Goal: Task Accomplishment & Management: Complete application form

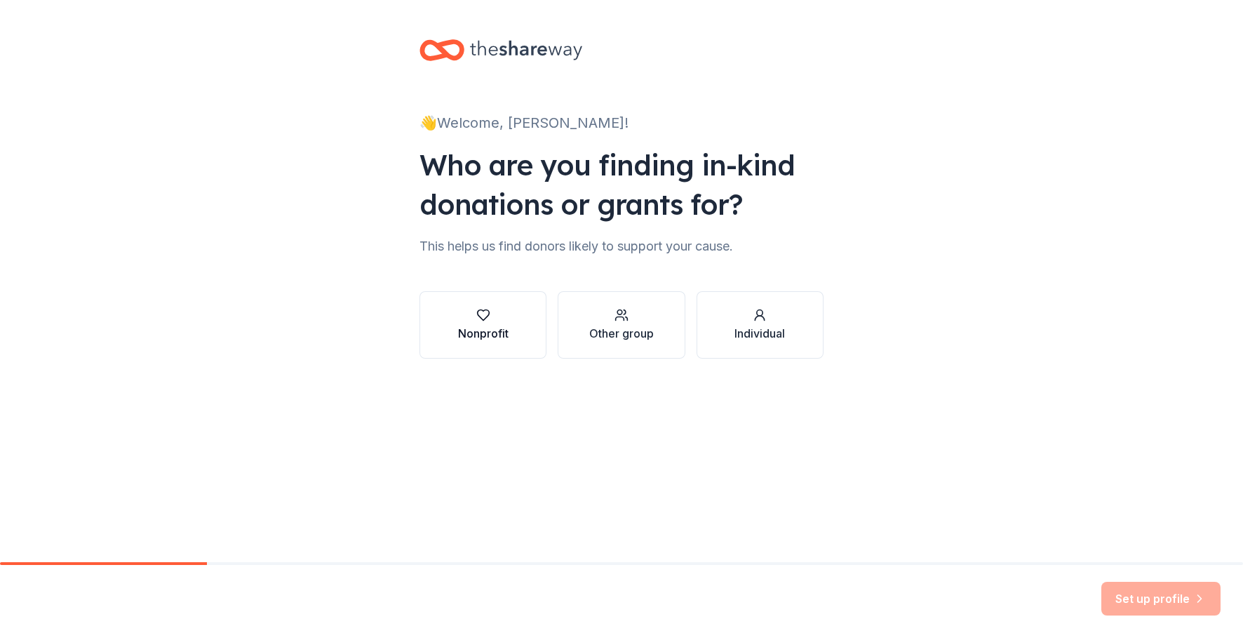
click at [497, 325] on div "Nonprofit" at bounding box center [483, 333] width 51 height 17
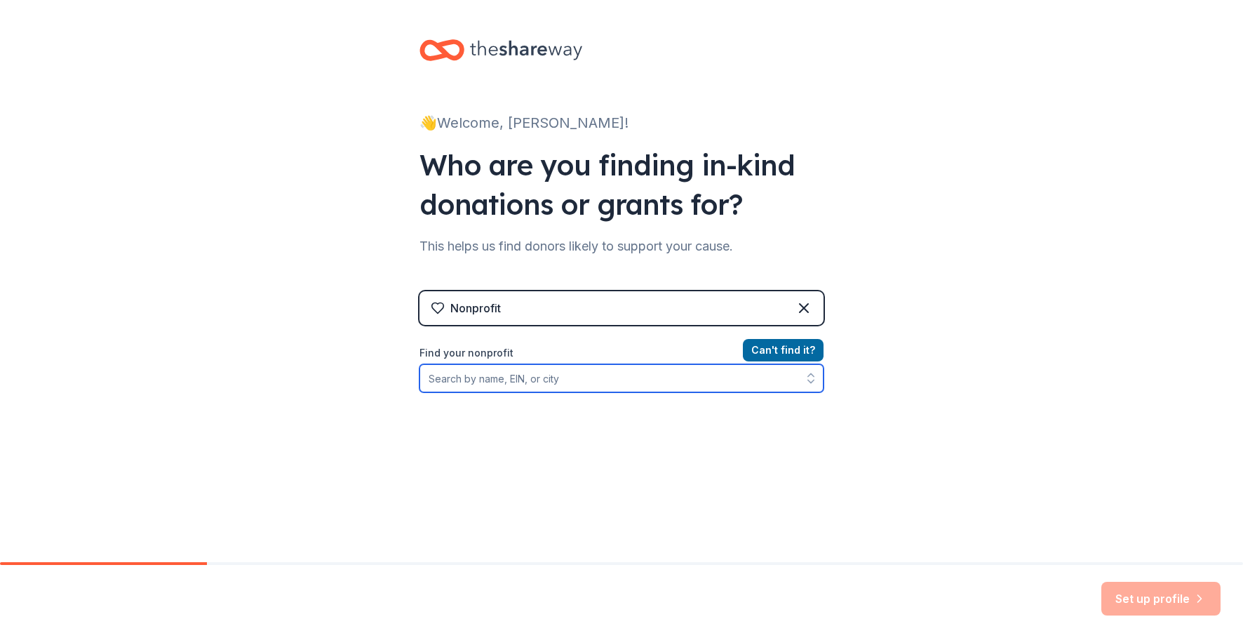
click at [535, 383] on input "Find your nonprofit" at bounding box center [621, 378] width 404 height 28
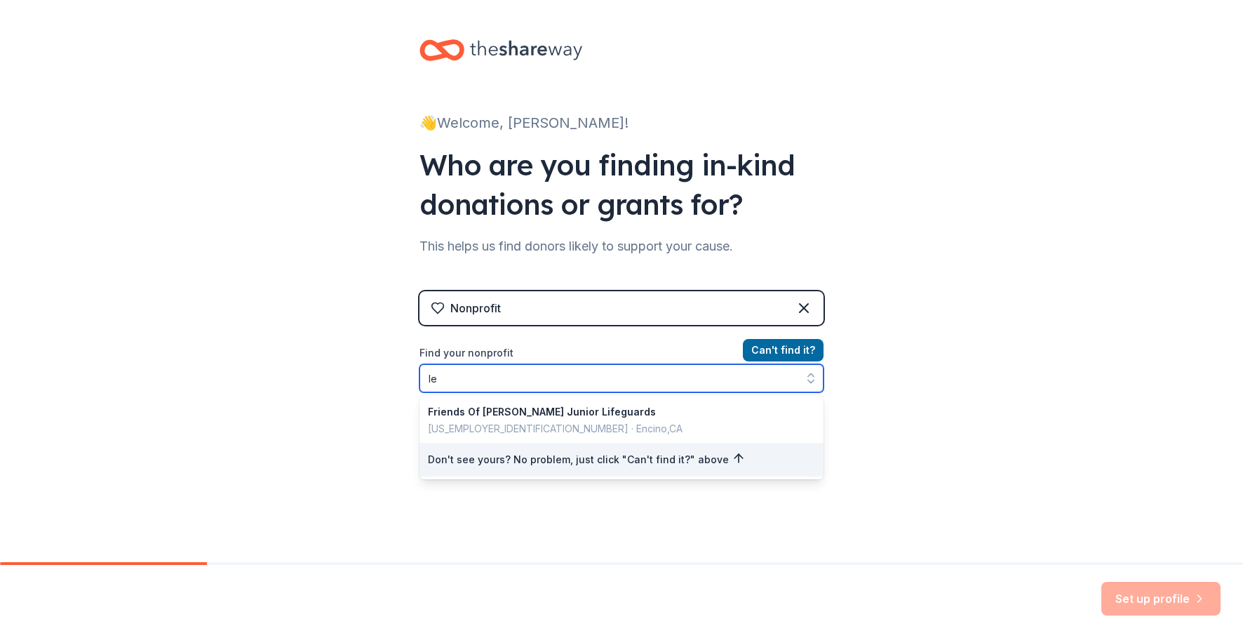
type input "l"
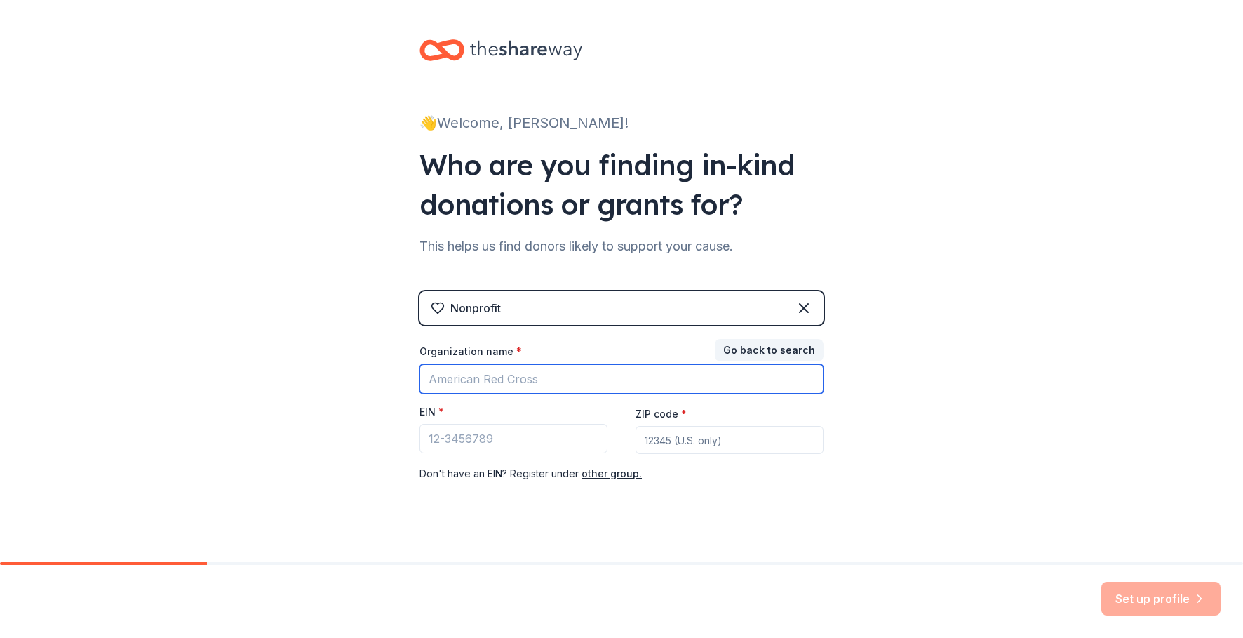
click at [535, 383] on input "Organization name *" at bounding box center [621, 378] width 404 height 29
type input "[PERSON_NAME] PTO"
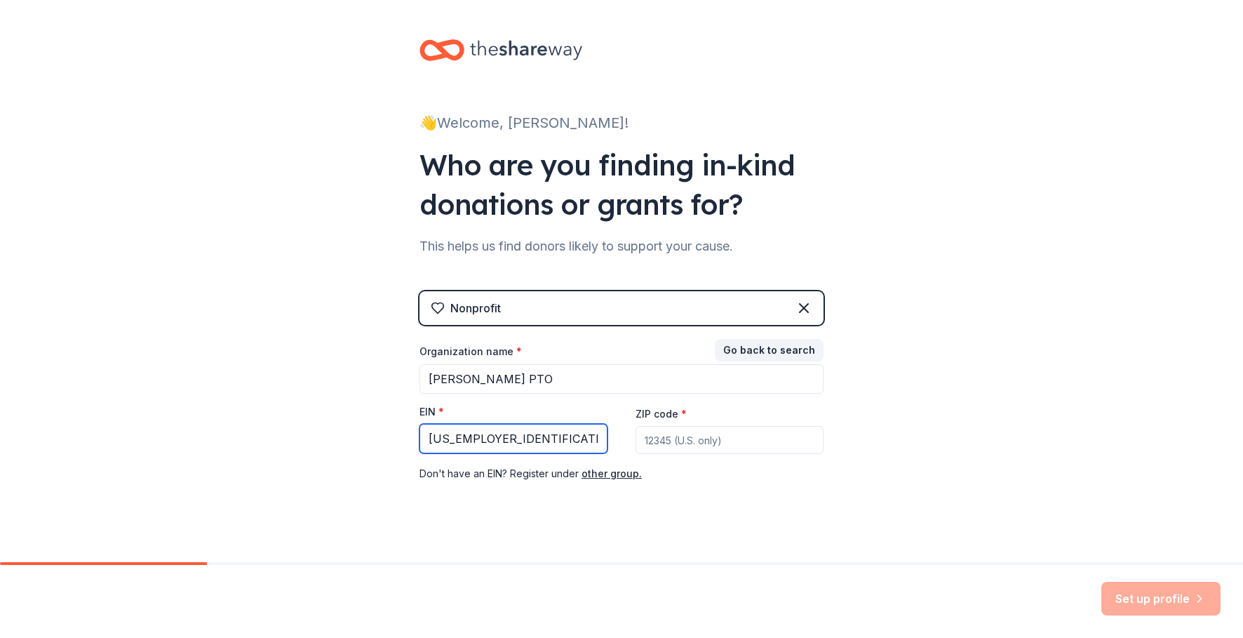
type input "[US_EMPLOYER_IDENTIFICATION_NUMBER]"
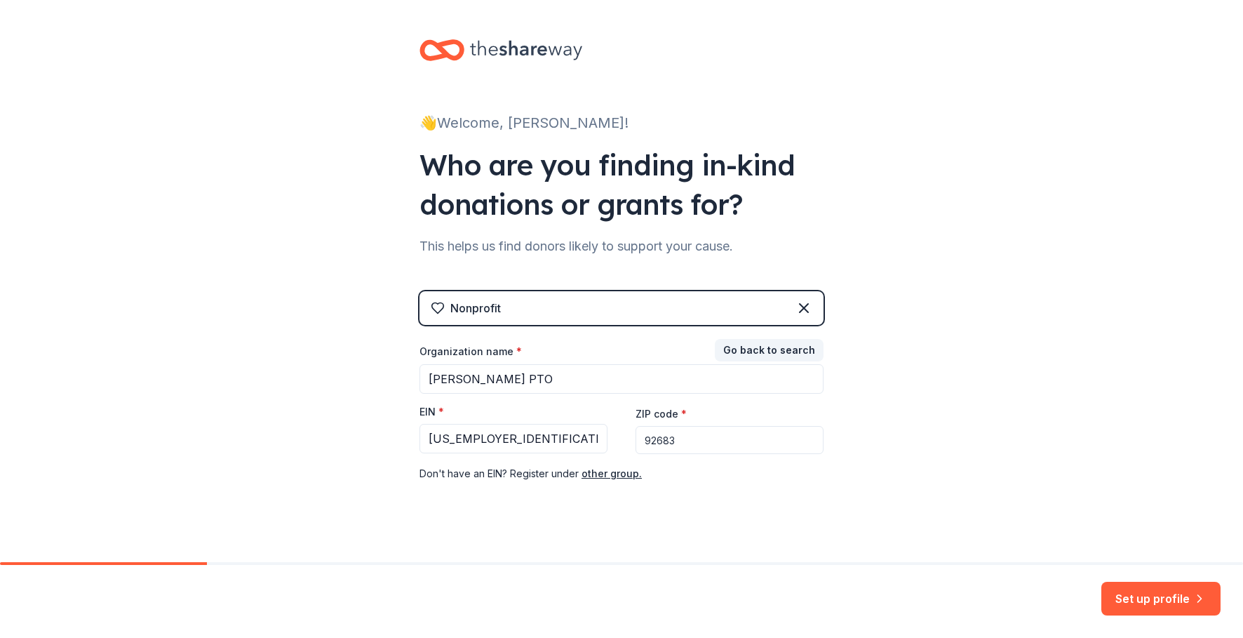
type input "92683"
click at [1158, 596] on button "Set up profile" at bounding box center [1160, 598] width 119 height 34
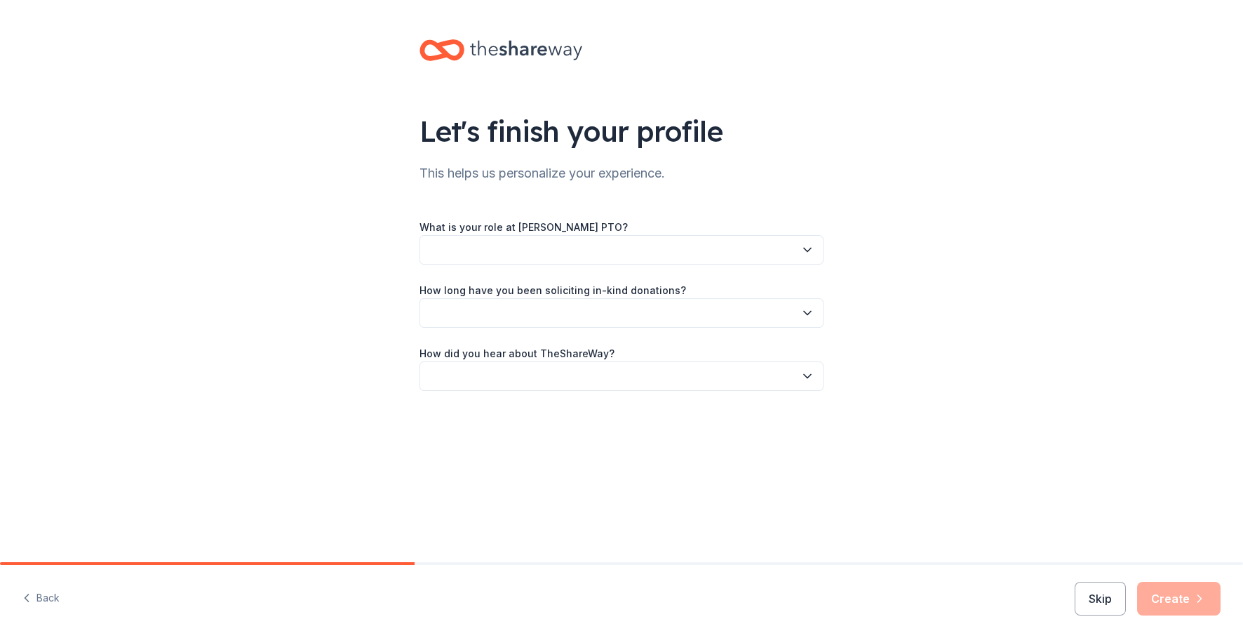
click at [579, 261] on button "button" at bounding box center [621, 249] width 404 height 29
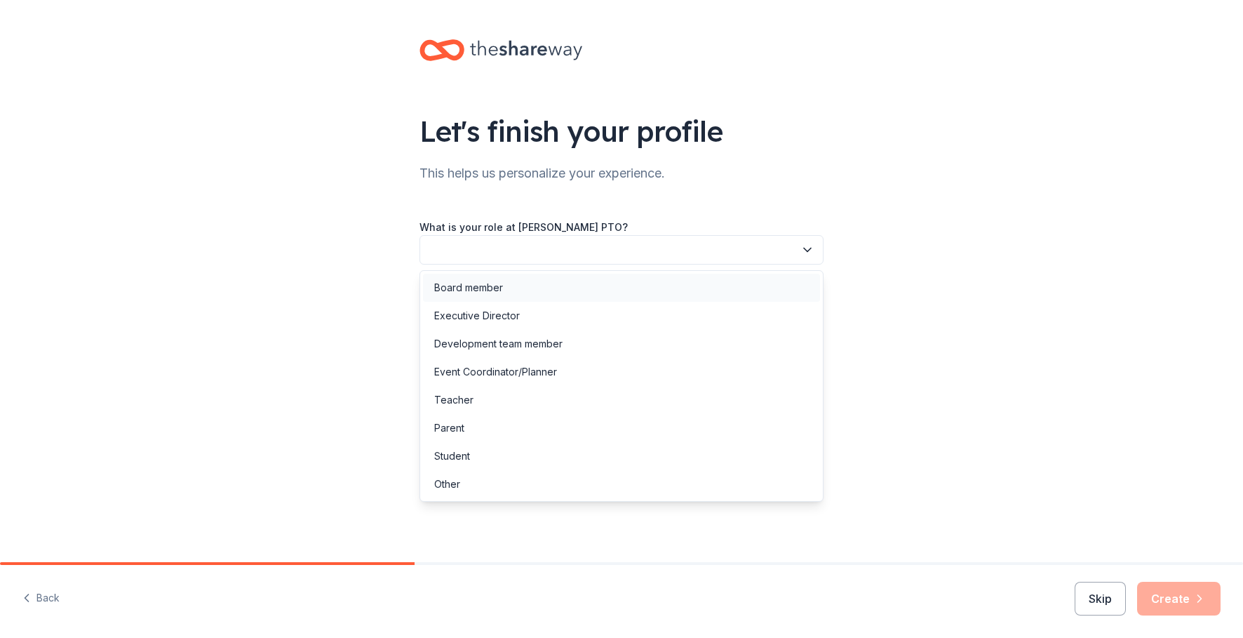
click at [481, 285] on div "Board member" at bounding box center [468, 287] width 69 height 17
click at [535, 244] on span "Board member" at bounding box center [612, 249] width 366 height 17
click at [519, 368] on div "Event Coordinator/Planner" at bounding box center [495, 371] width 123 height 17
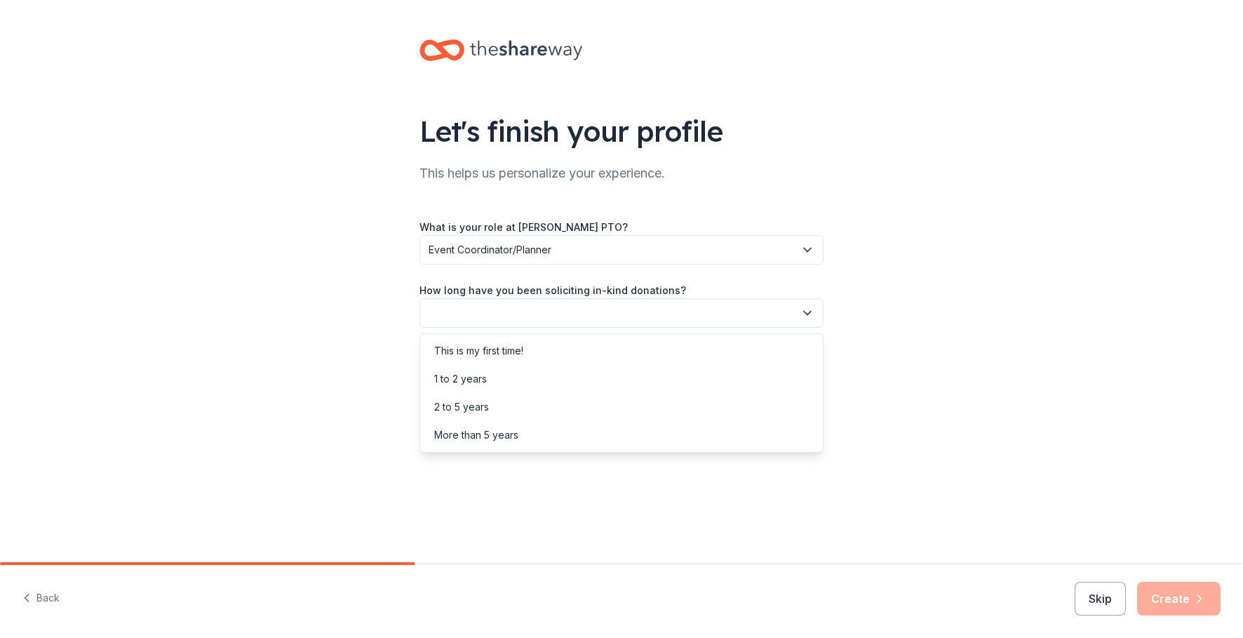
click at [485, 320] on button "button" at bounding box center [621, 312] width 404 height 29
click at [485, 353] on div "This is my first time!" at bounding box center [478, 350] width 89 height 17
click at [481, 380] on button "button" at bounding box center [621, 375] width 404 height 29
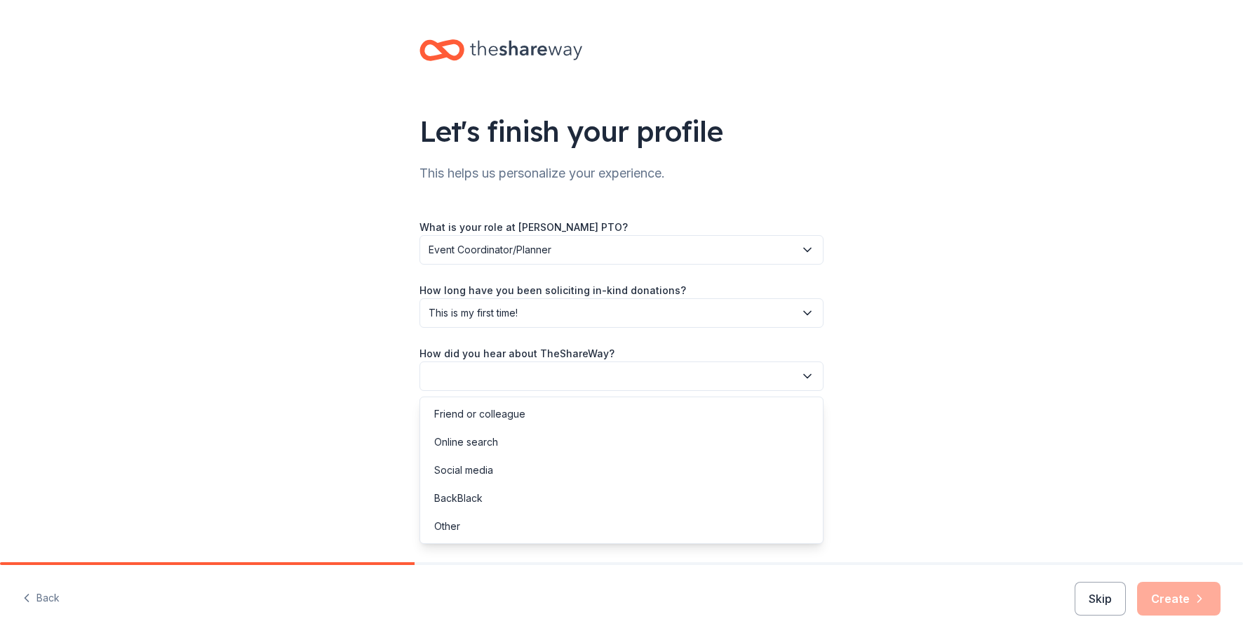
click at [482, 398] on div "Friend or colleague Online search Social media BackBlack Other" at bounding box center [621, 469] width 404 height 147
click at [483, 412] on div "Friend or colleague" at bounding box center [479, 413] width 91 height 17
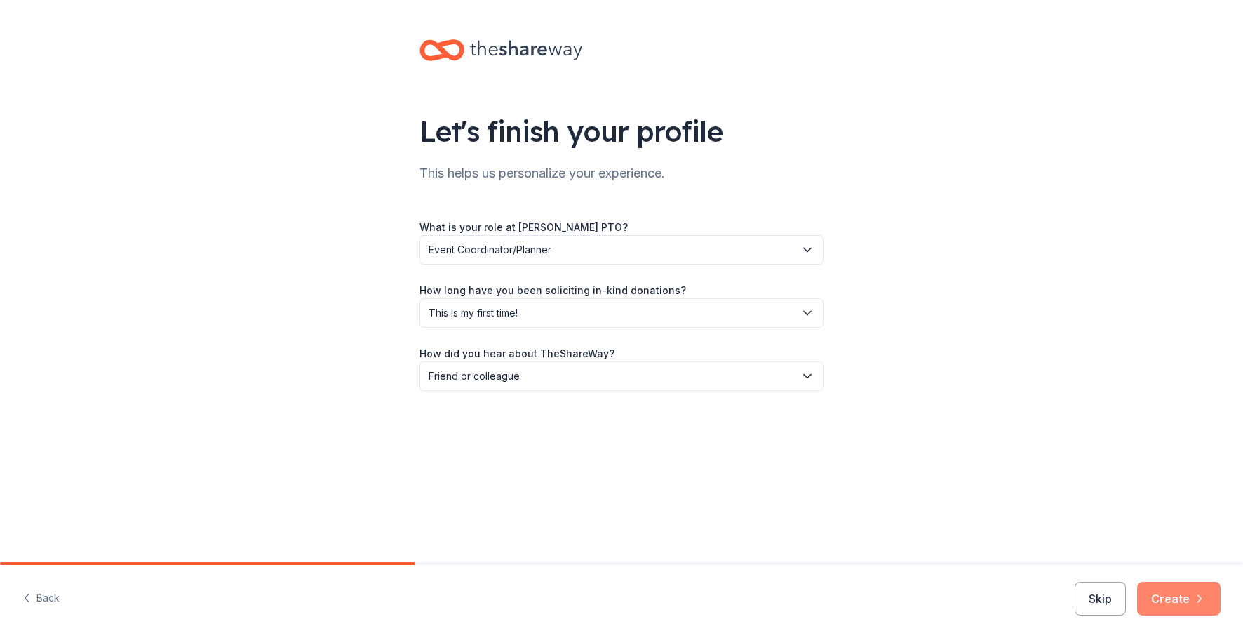
click at [1185, 593] on button "Create" at bounding box center [1178, 598] width 83 height 34
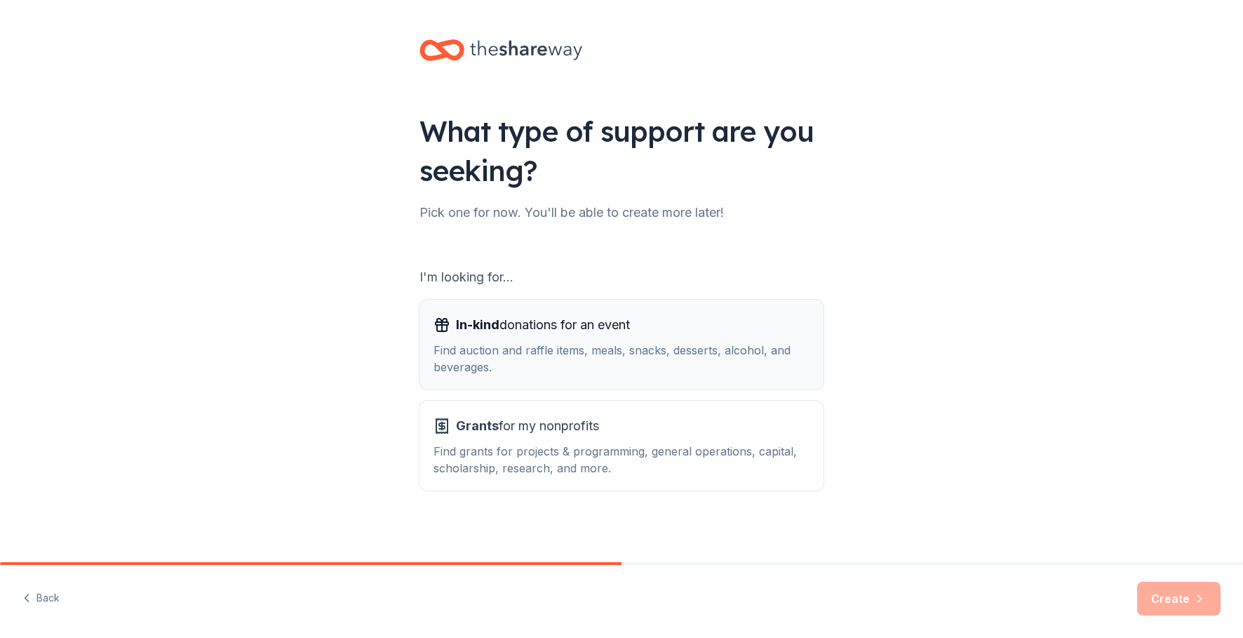
click at [605, 348] on div "Find auction and raffle items, meals, snacks, desserts, alcohol, and beverages." at bounding box center [621, 359] width 376 height 34
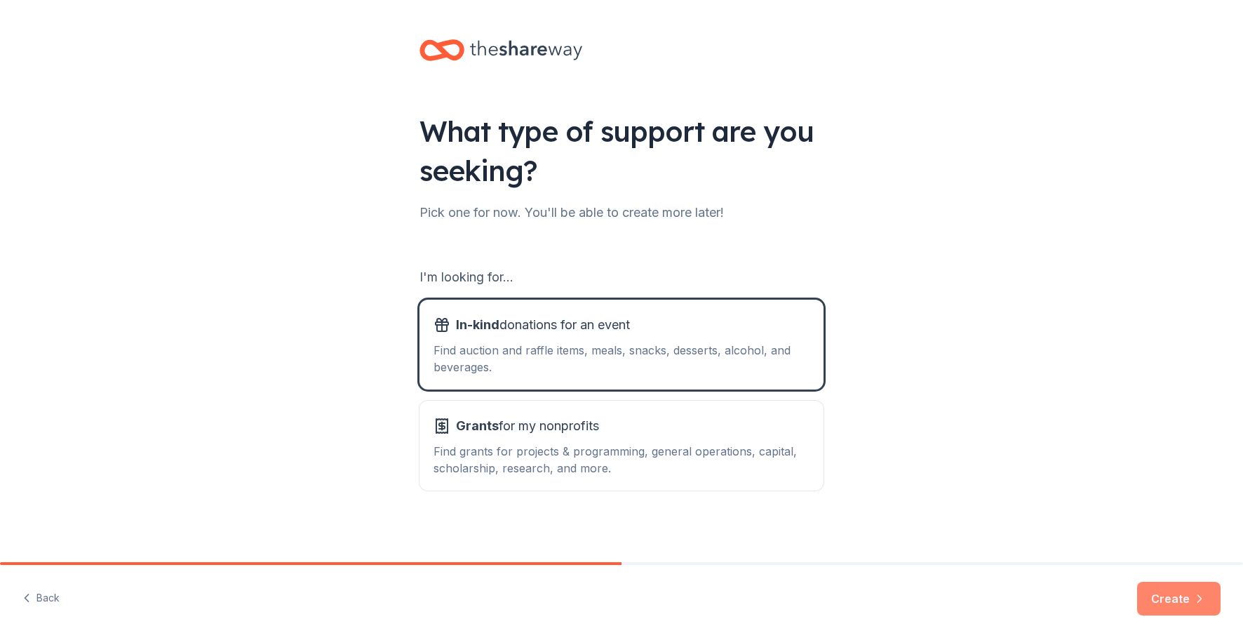
click at [1170, 602] on button "Create" at bounding box center [1178, 598] width 83 height 34
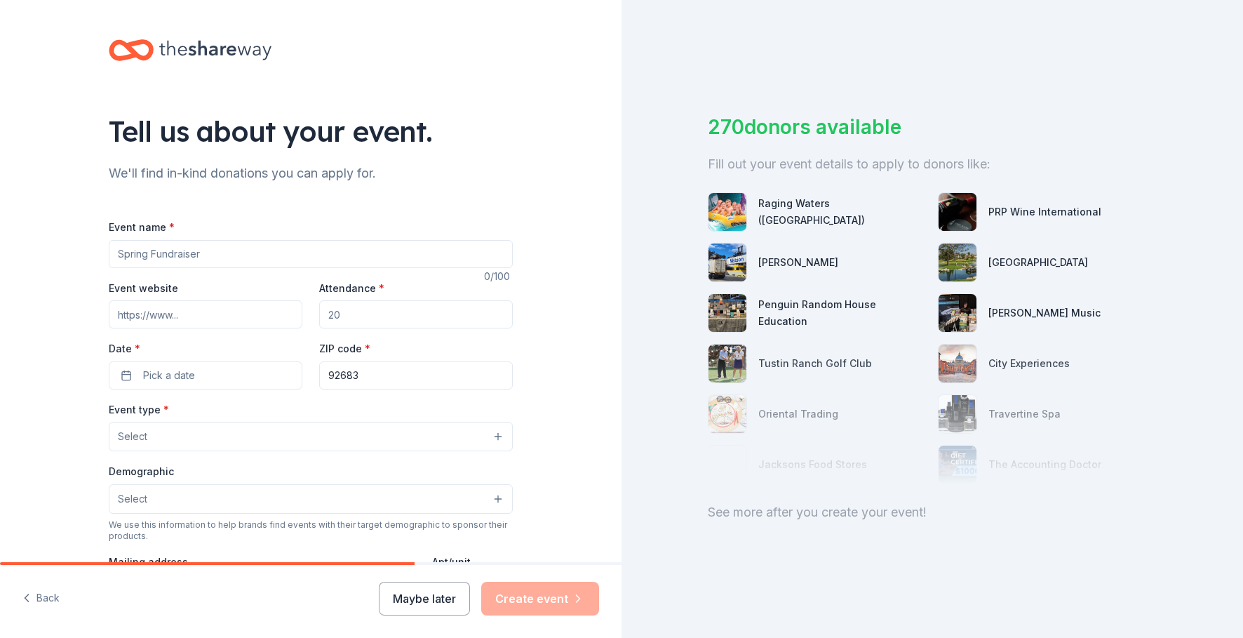
click at [187, 252] on input "Event name *" at bounding box center [311, 254] width 404 height 28
click at [208, 376] on button "Pick a date" at bounding box center [206, 375] width 194 height 28
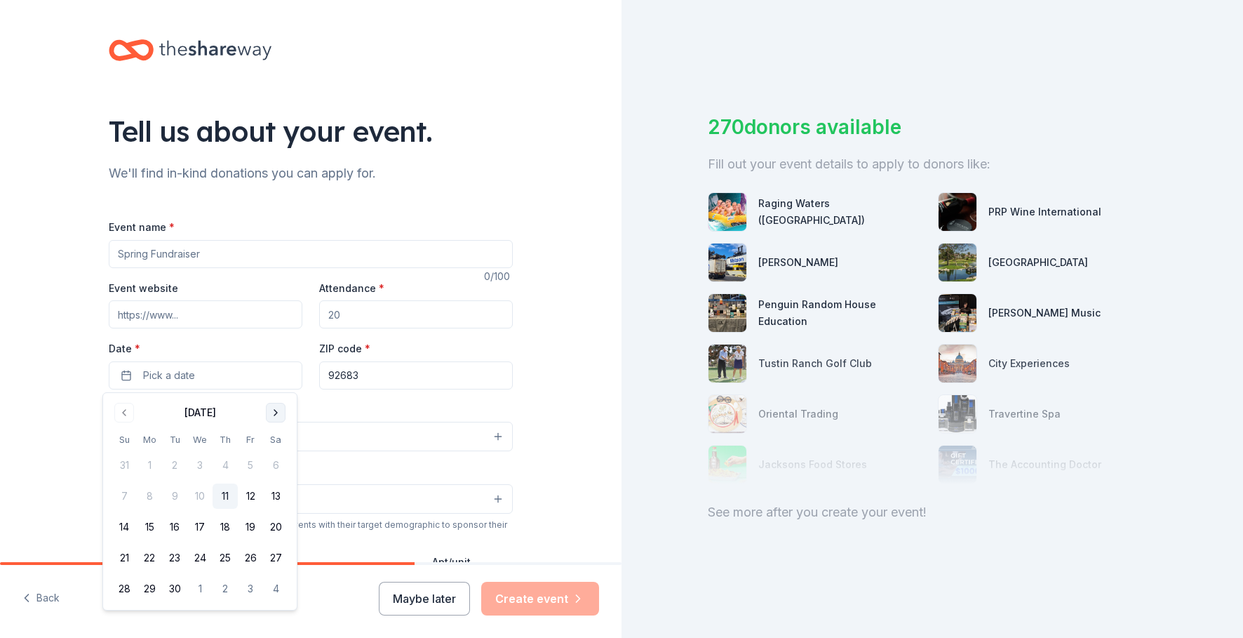
click at [276, 410] on button "Go to next month" at bounding box center [276, 413] width 20 height 20
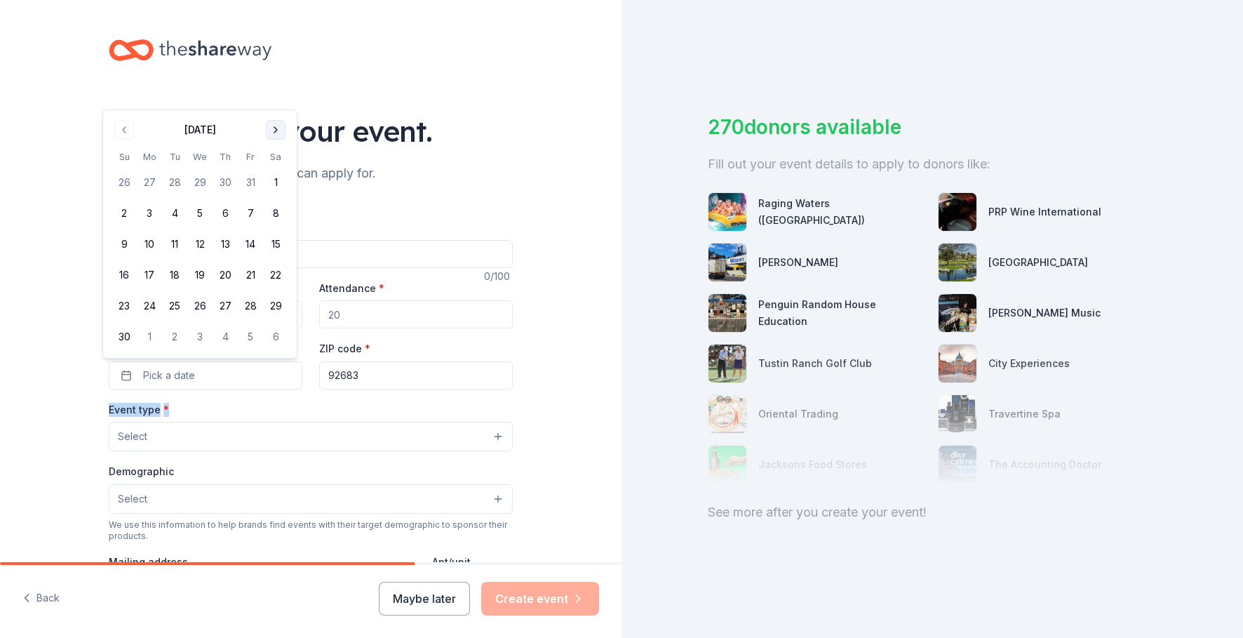
click at [276, 410] on div "Event type * Select" at bounding box center [311, 426] width 404 height 51
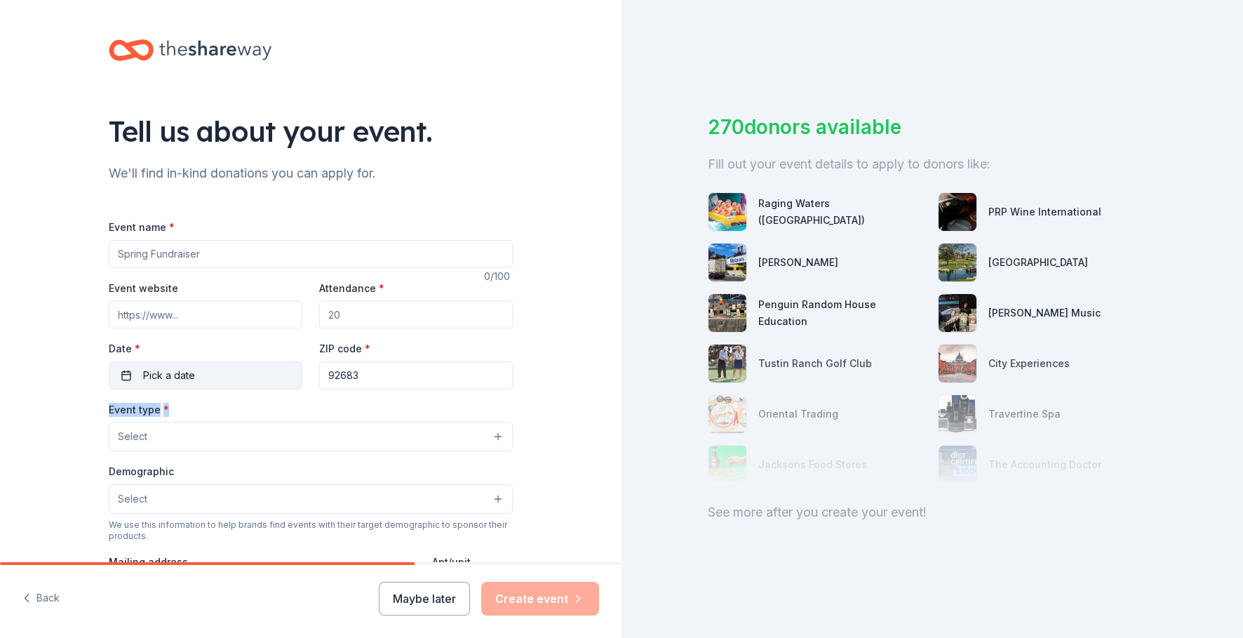
click at [198, 375] on button "Pick a date" at bounding box center [206, 375] width 194 height 28
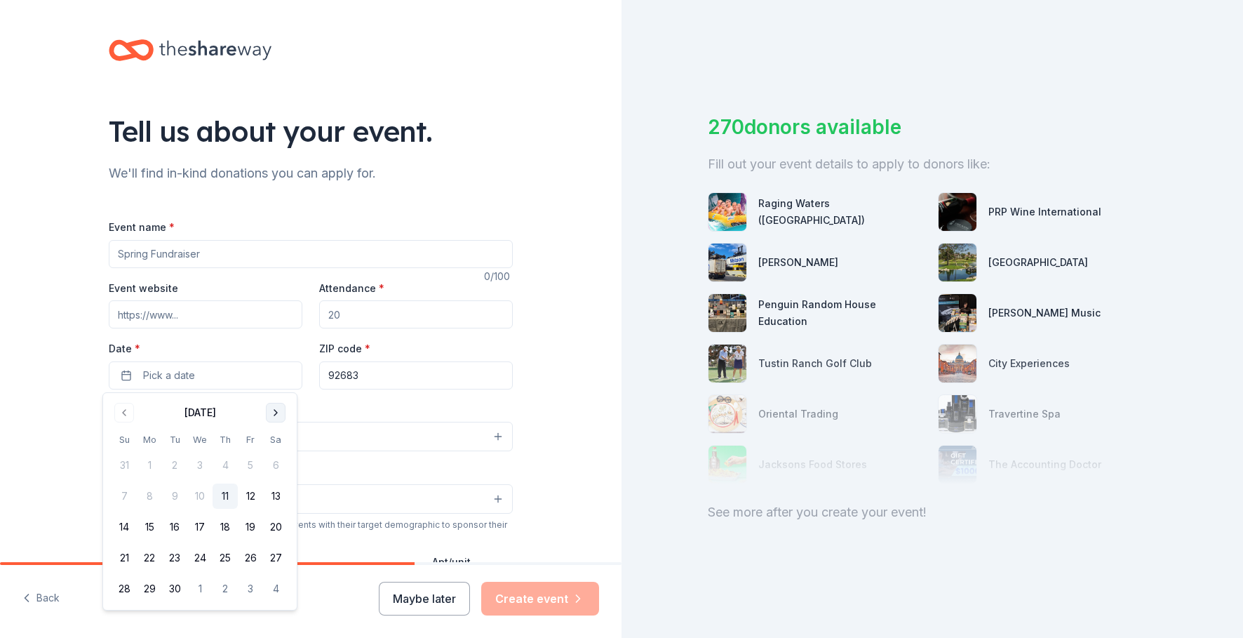
click at [278, 410] on button "Go to next month" at bounding box center [276, 413] width 20 height 20
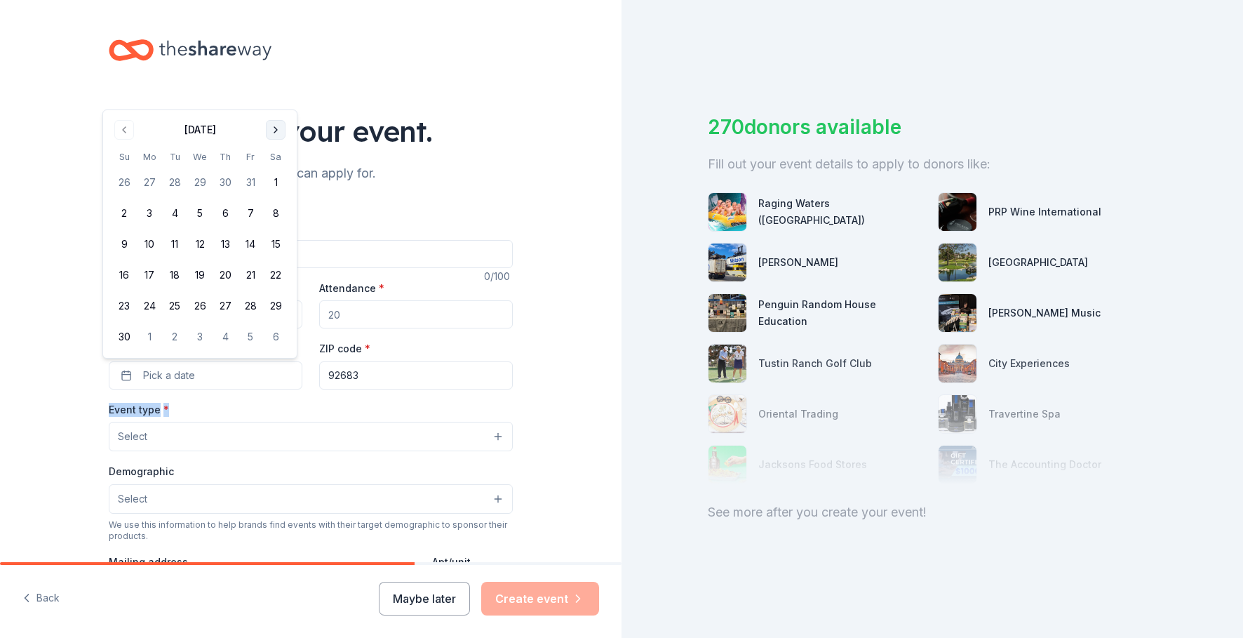
click at [274, 126] on button "Go to next month" at bounding box center [276, 130] width 20 height 20
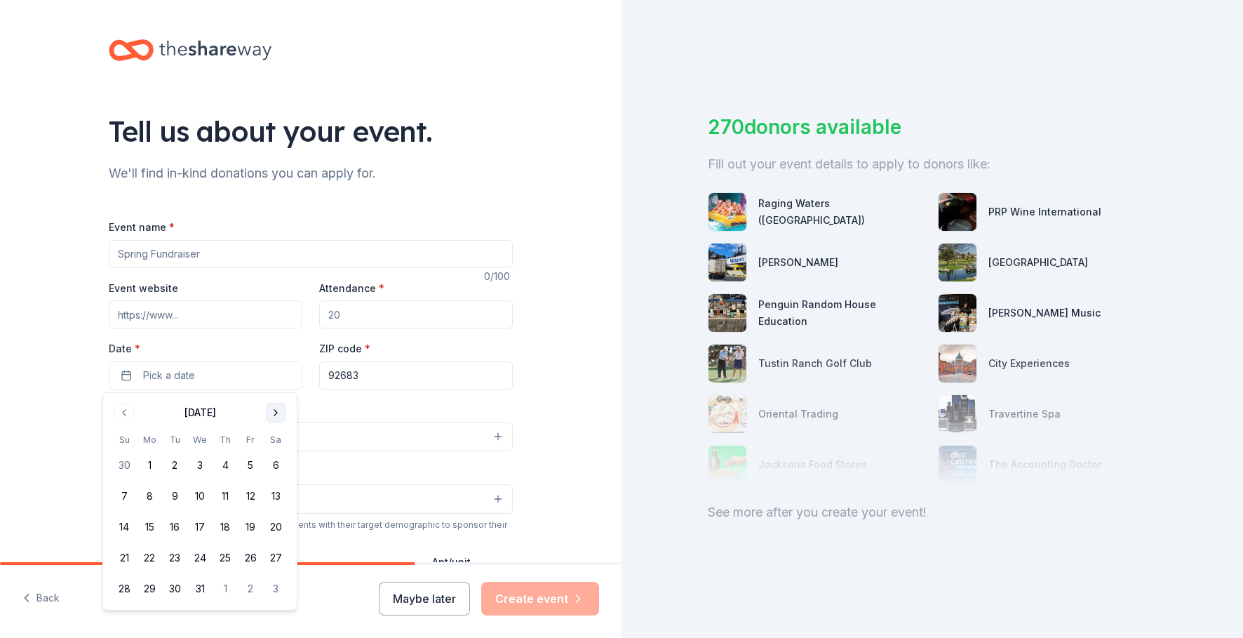
click at [274, 409] on button "Go to next month" at bounding box center [276, 413] width 20 height 20
click at [248, 466] on button "6" at bounding box center [250, 464] width 25 height 25
click at [187, 246] on input "Event name *" at bounding box center [311, 254] width 404 height 28
